Goal: Check status: Check status

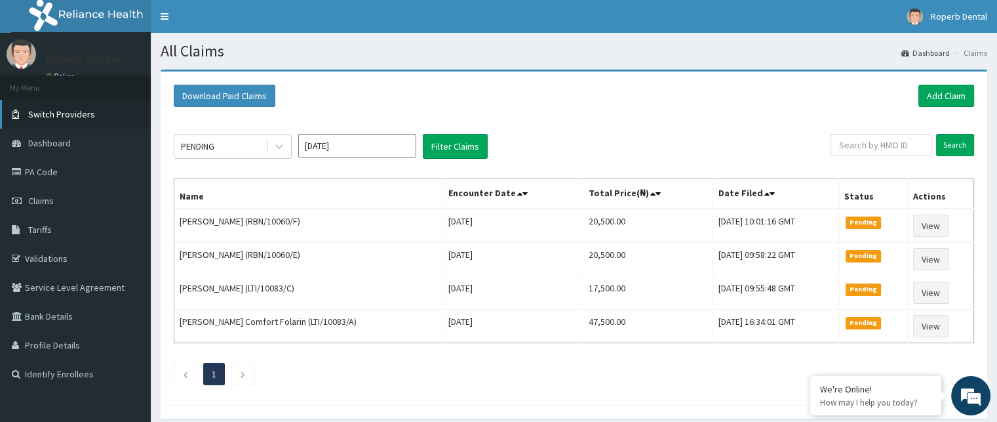
click at [67, 112] on span "Switch Providers" at bounding box center [61, 114] width 67 height 12
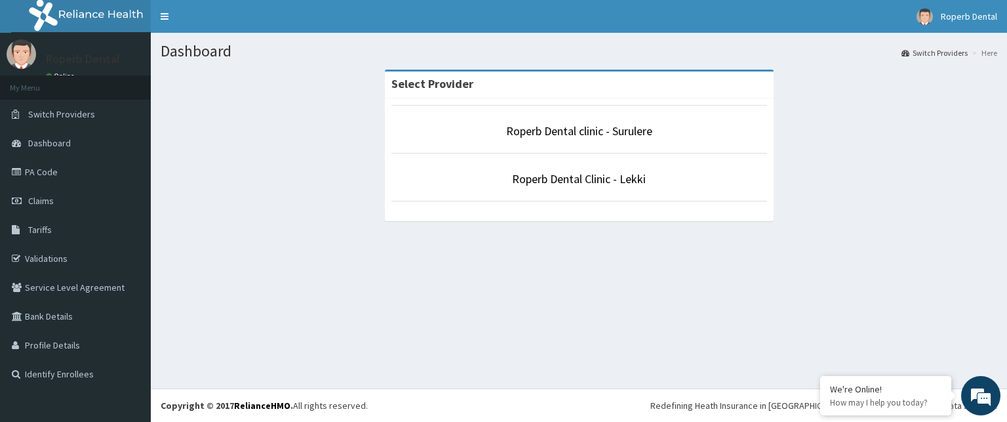
click at [580, 121] on li "Roperb Dental clinic - Surulere" at bounding box center [579, 129] width 376 height 49
click at [580, 132] on link "Roperb Dental clinic - Surulere" at bounding box center [579, 130] width 146 height 15
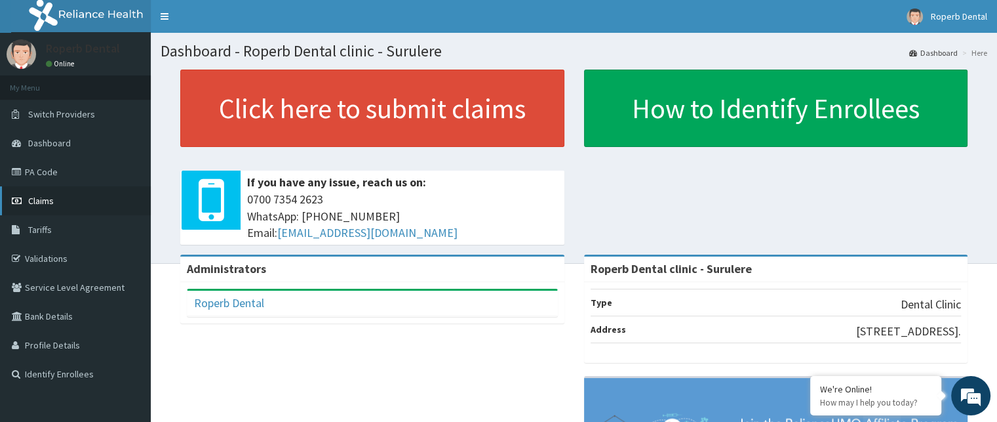
click at [71, 193] on link "Claims" at bounding box center [75, 200] width 151 height 29
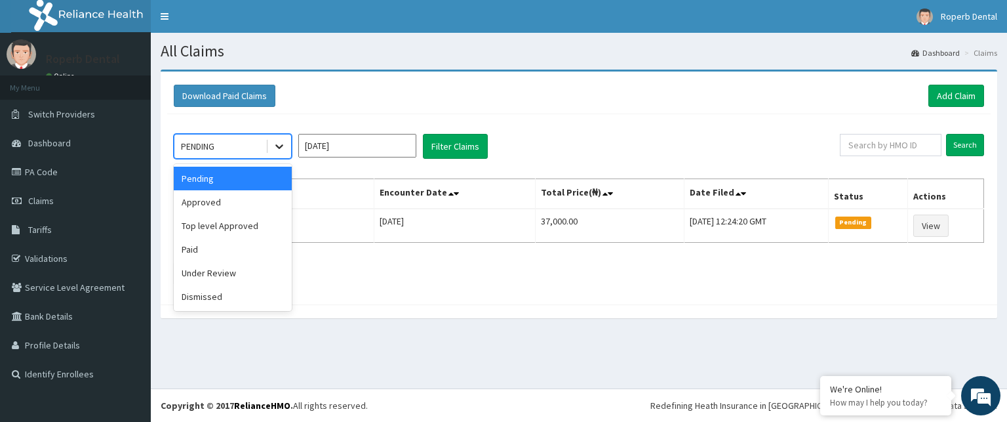
click at [279, 142] on icon at bounding box center [279, 146] width 13 height 13
click at [236, 262] on div "Under Review" at bounding box center [233, 273] width 118 height 24
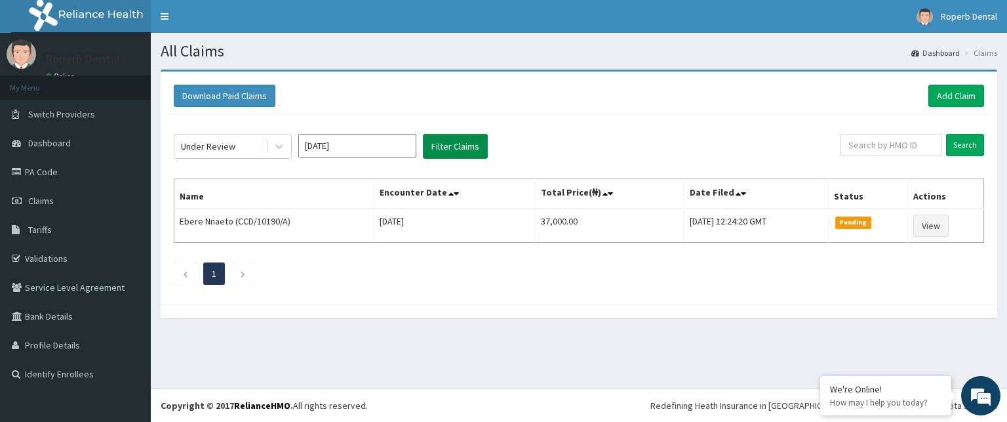
click at [451, 146] on button "Filter Claims" at bounding box center [455, 146] width 65 height 25
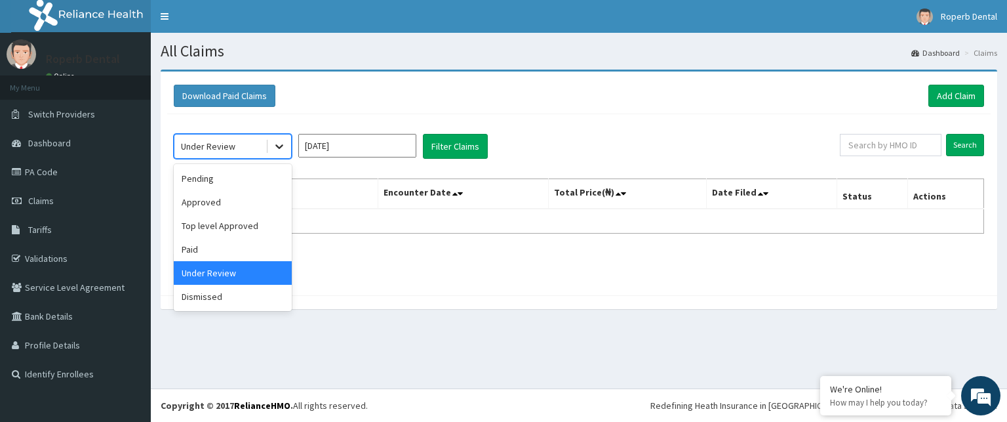
click at [283, 149] on icon at bounding box center [279, 146] width 13 height 13
click at [256, 190] on div "Approved" at bounding box center [233, 202] width 118 height 24
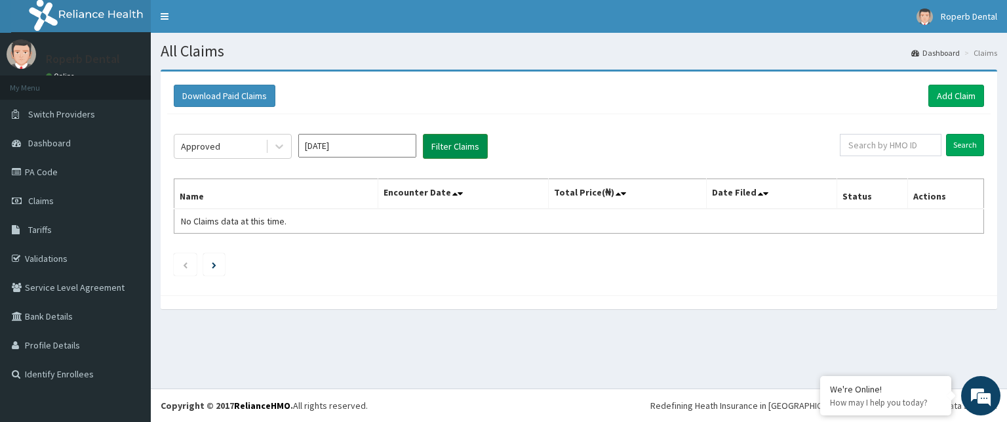
click at [447, 146] on button "Filter Claims" at bounding box center [455, 146] width 65 height 25
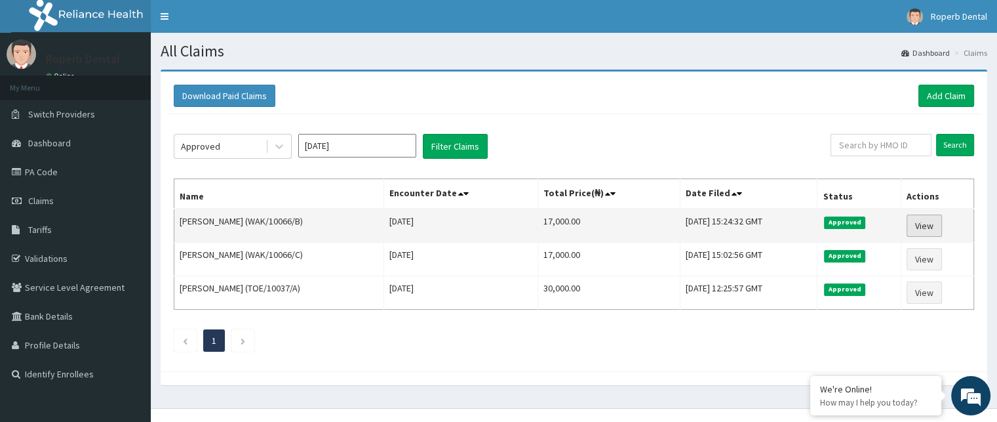
click at [930, 222] on link "View" at bounding box center [924, 225] width 35 height 22
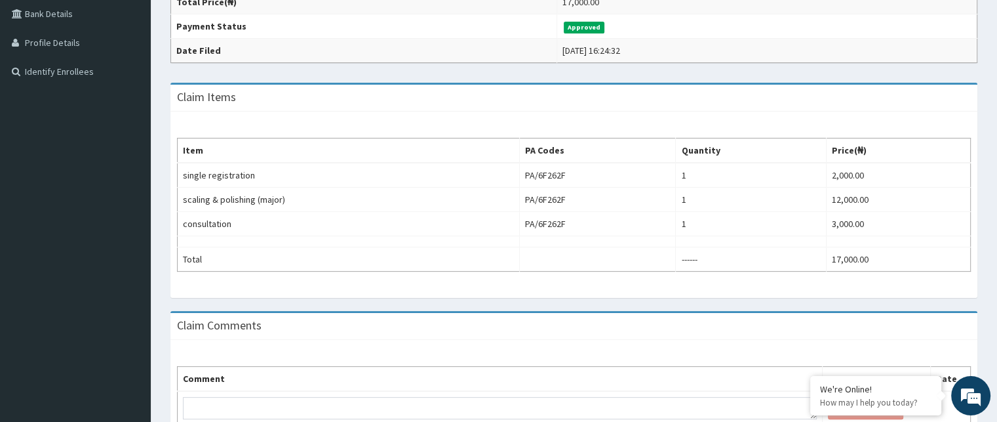
scroll to position [315, 0]
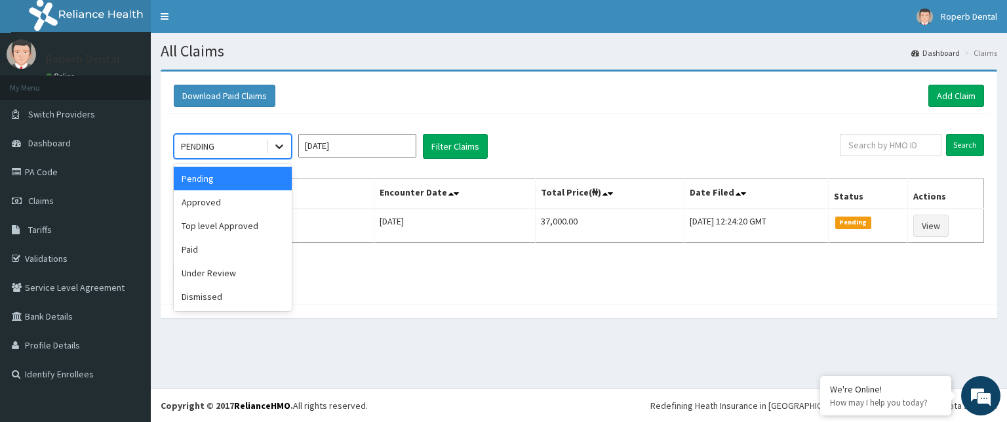
click at [278, 144] on icon at bounding box center [279, 146] width 13 height 13
click at [260, 201] on div "Approved" at bounding box center [233, 202] width 118 height 24
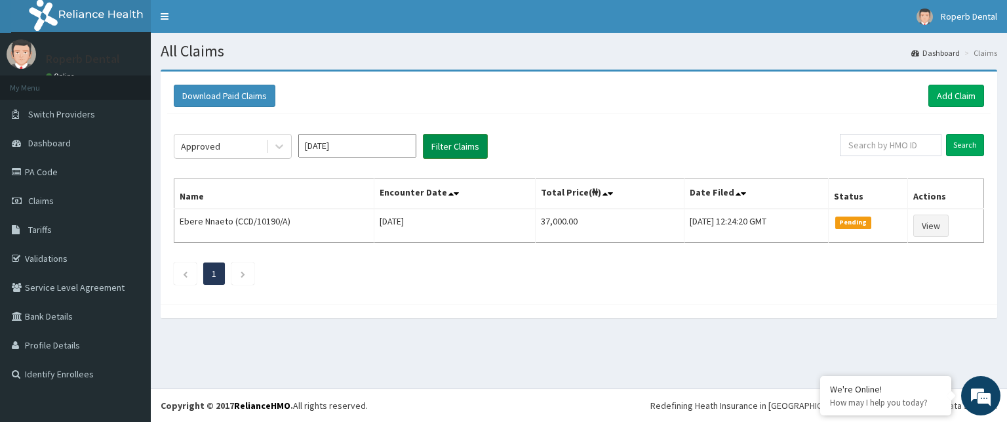
click at [469, 138] on button "Filter Claims" at bounding box center [455, 146] width 65 height 25
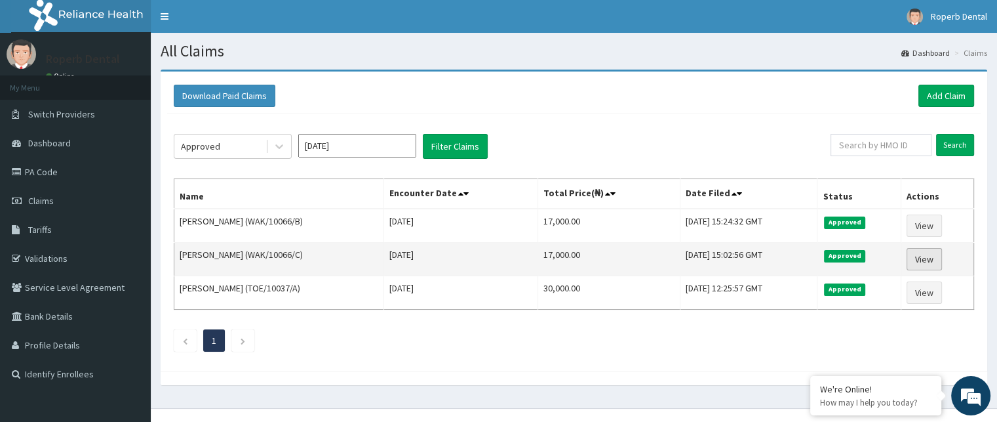
click at [928, 260] on link "View" at bounding box center [924, 259] width 35 height 22
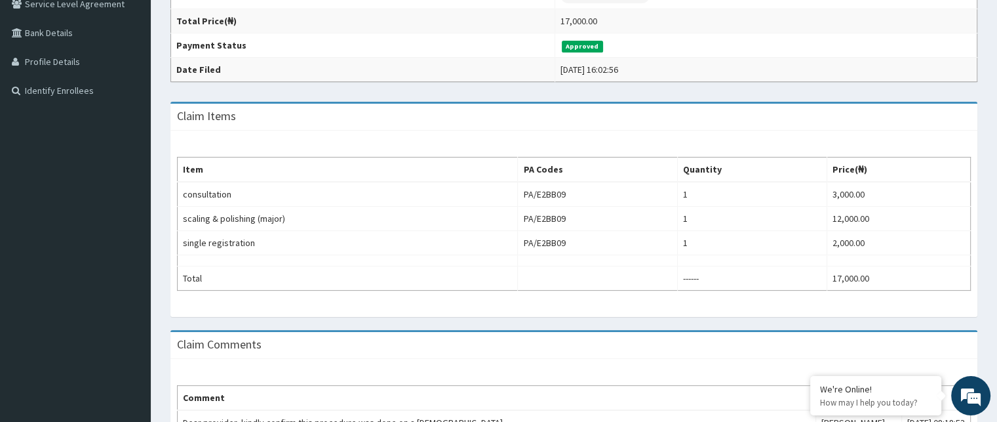
scroll to position [289, 0]
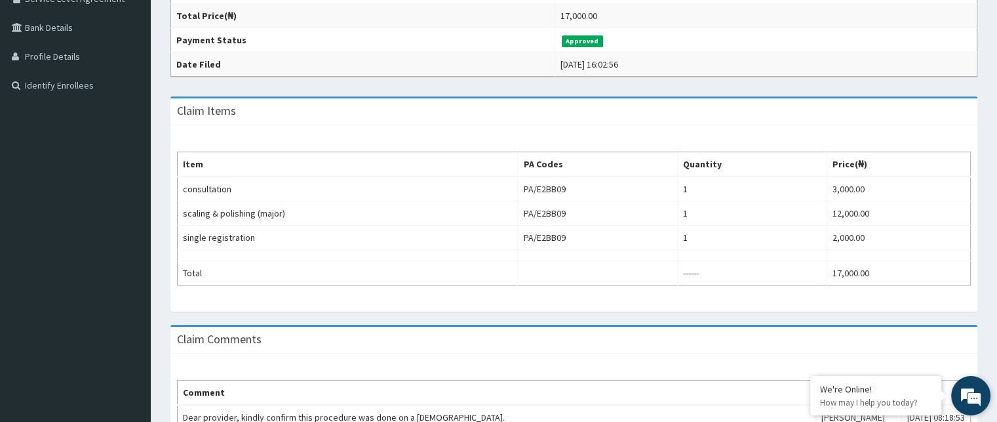
click at [987, 413] on div "We're Online! How may I help you [DATE]?" at bounding box center [970, 395] width 39 height 39
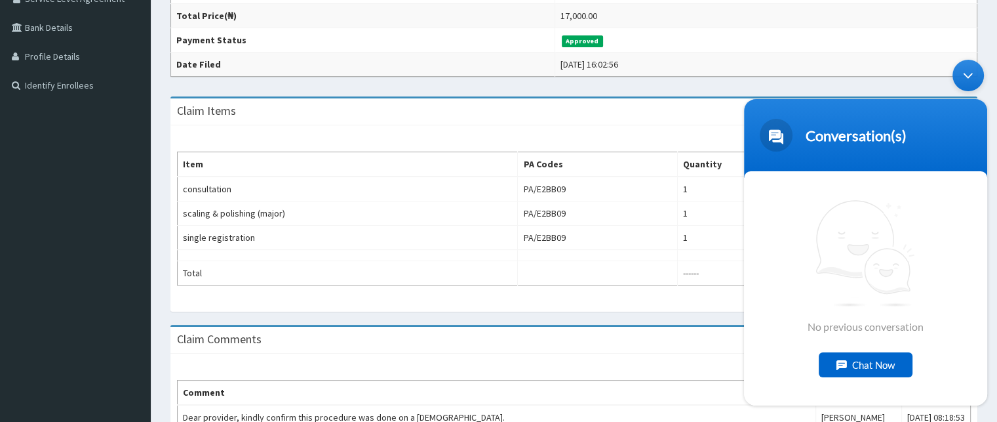
click at [969, 85] on div "Minimize live chat window" at bounding box center [968, 75] width 31 height 31
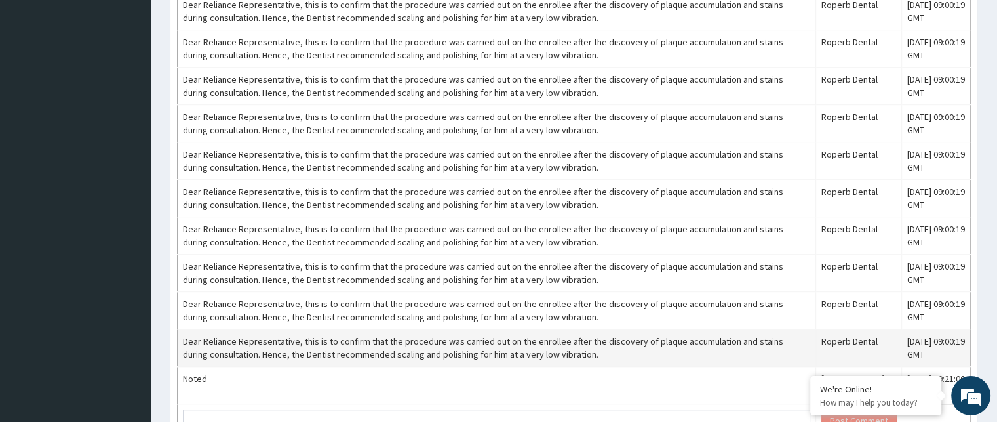
scroll to position [917, 0]
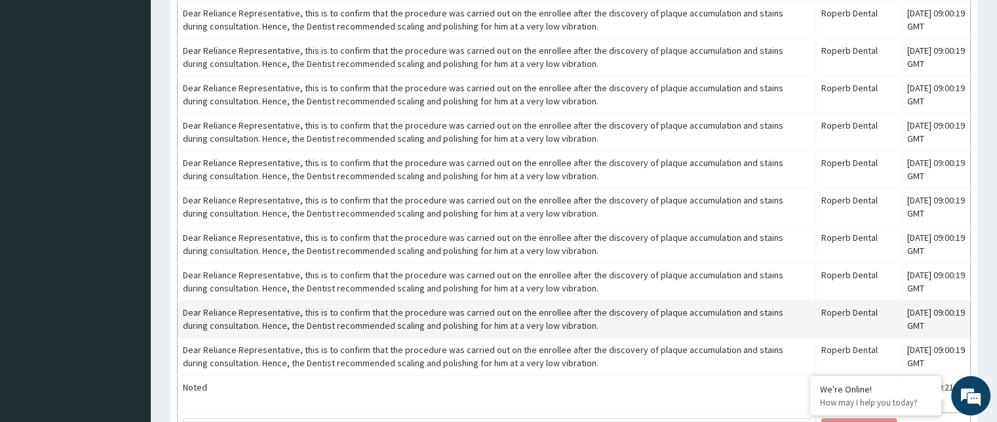
click at [554, 309] on td "Dear Reliance Representative, this is to confirm that the procedure was carried…" at bounding box center [497, 318] width 639 height 37
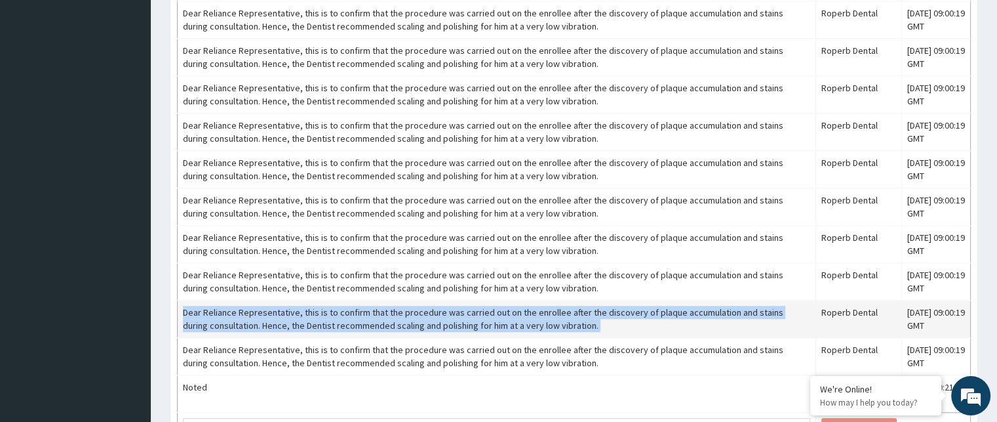
click at [554, 309] on td "Dear Reliance Representative, this is to confirm that the procedure was carried…" at bounding box center [497, 318] width 639 height 37
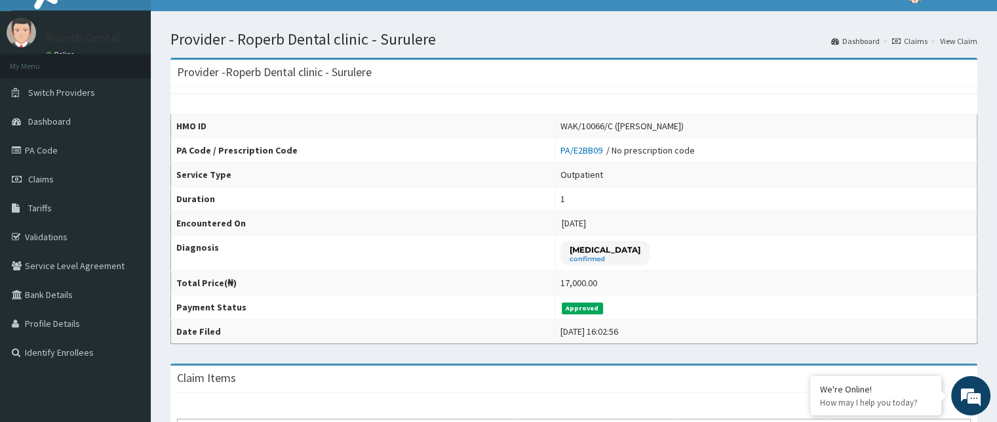
scroll to position [0, 0]
